Goal: Information Seeking & Learning: Learn about a topic

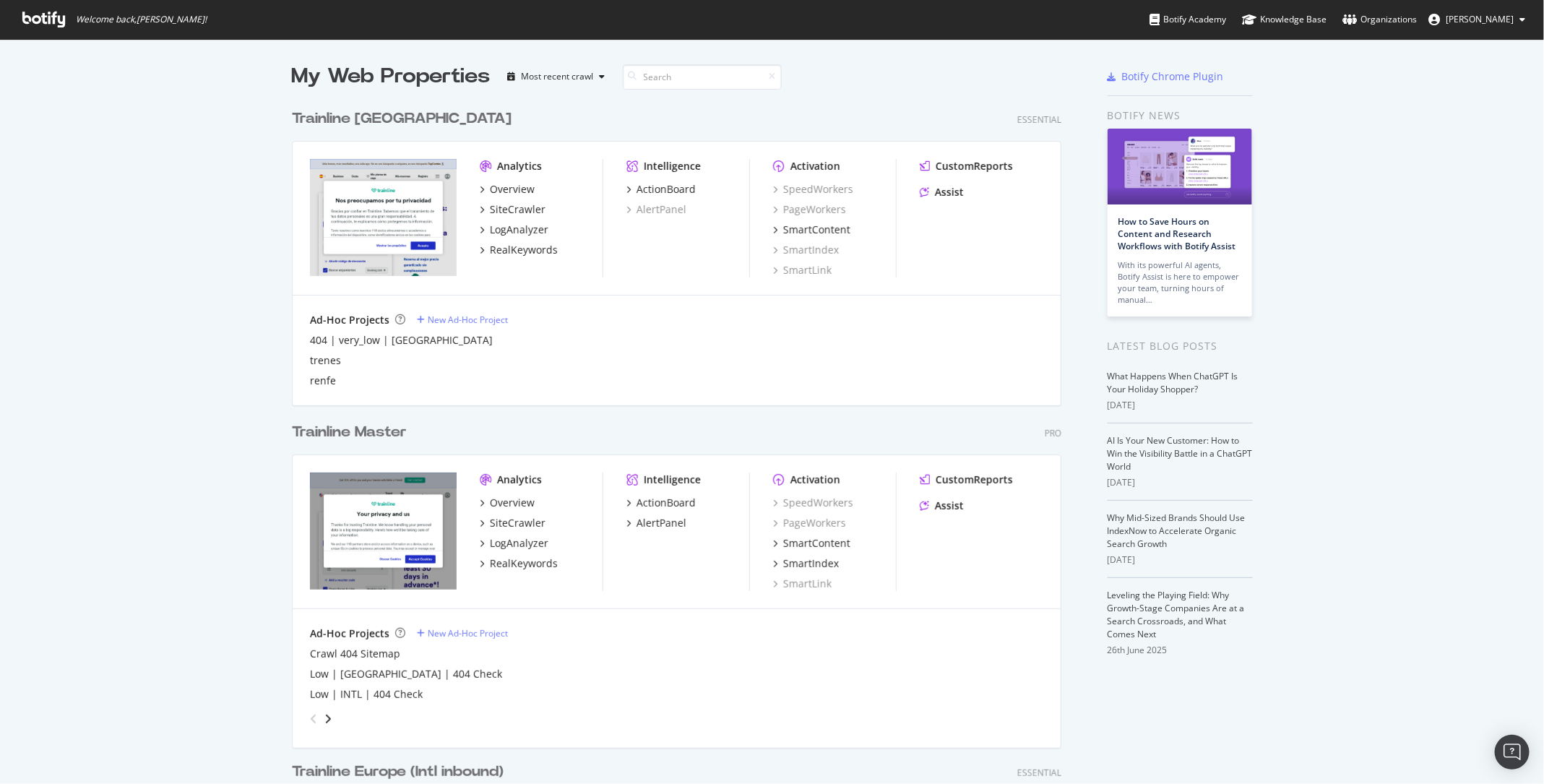
scroll to position [48, 0]
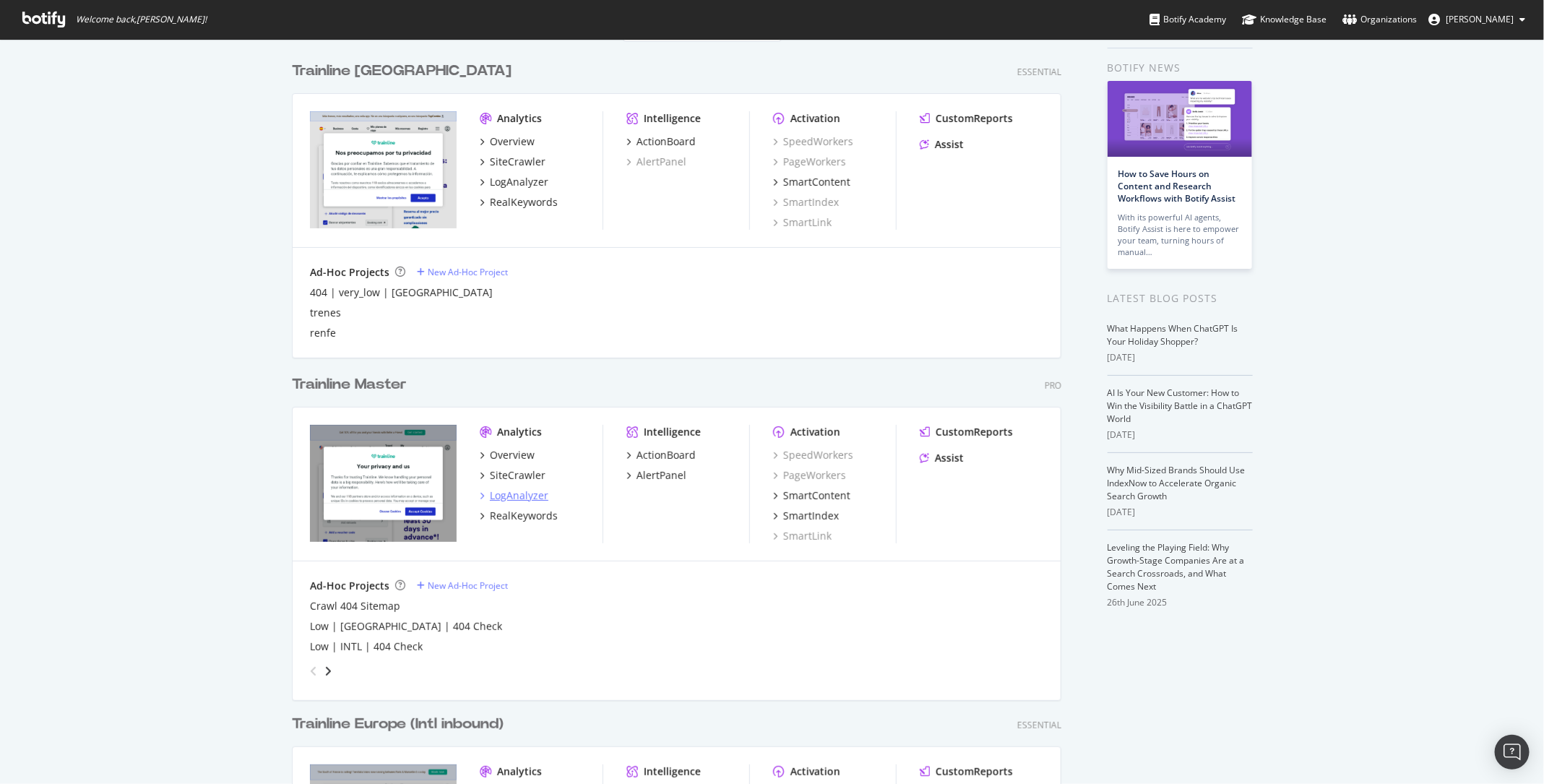
click at [513, 493] on div "LogAnalyzer" at bounding box center [520, 495] width 59 height 14
